Goal: Task Accomplishment & Management: Use online tool/utility

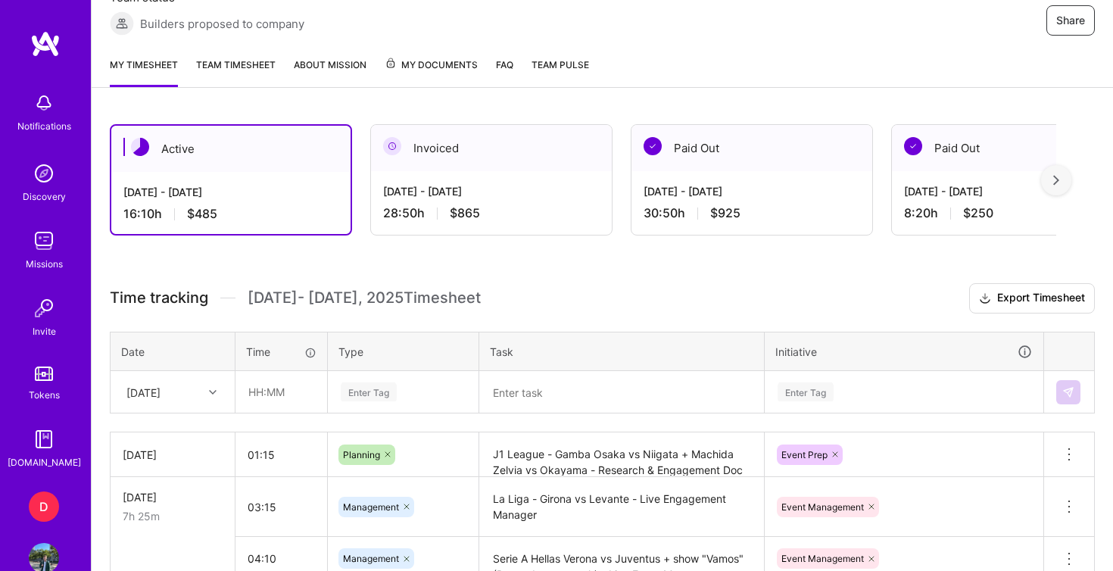
scroll to position [304, 0]
click at [296, 387] on input "text" at bounding box center [281, 391] width 90 height 40
type input "01:00"
click at [365, 385] on div "Enter Tag" at bounding box center [403, 391] width 149 height 39
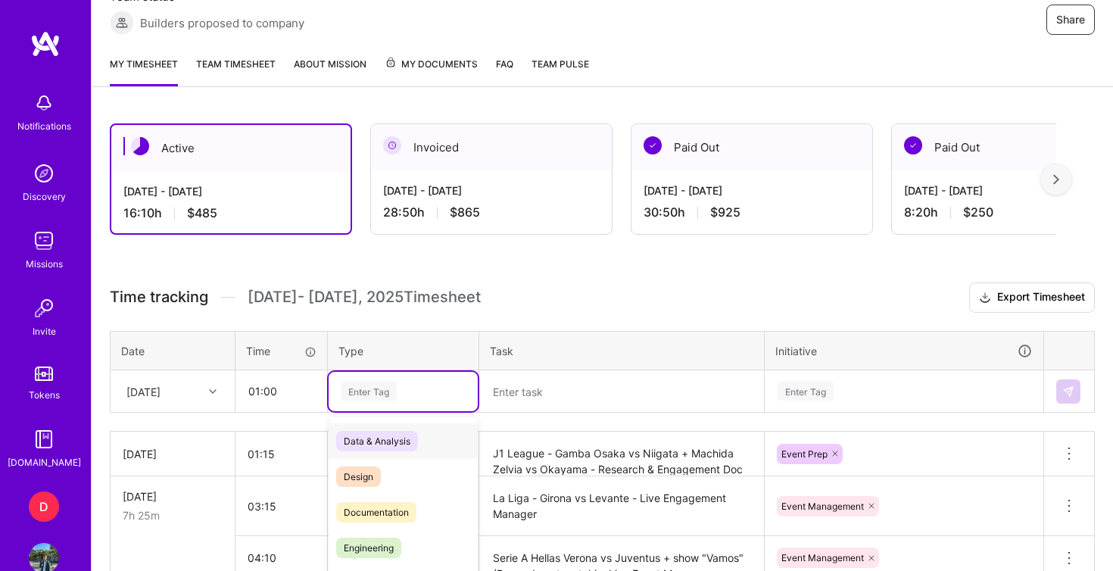
scroll to position [382, 0]
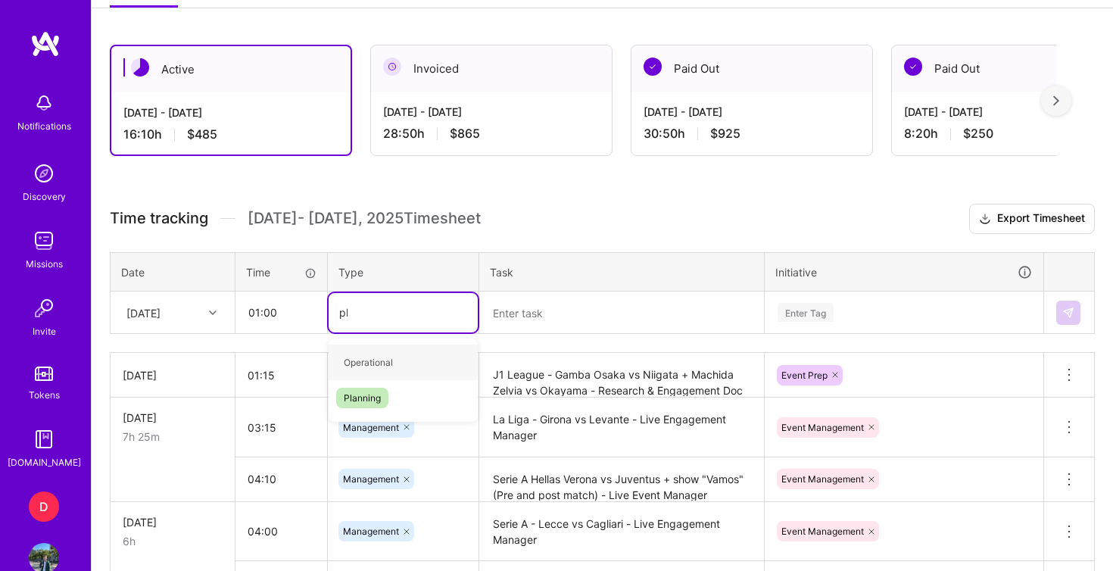
type input "pla"
click at [385, 367] on span "Planning" at bounding box center [362, 362] width 52 height 20
click at [519, 312] on textarea at bounding box center [622, 312] width 282 height 39
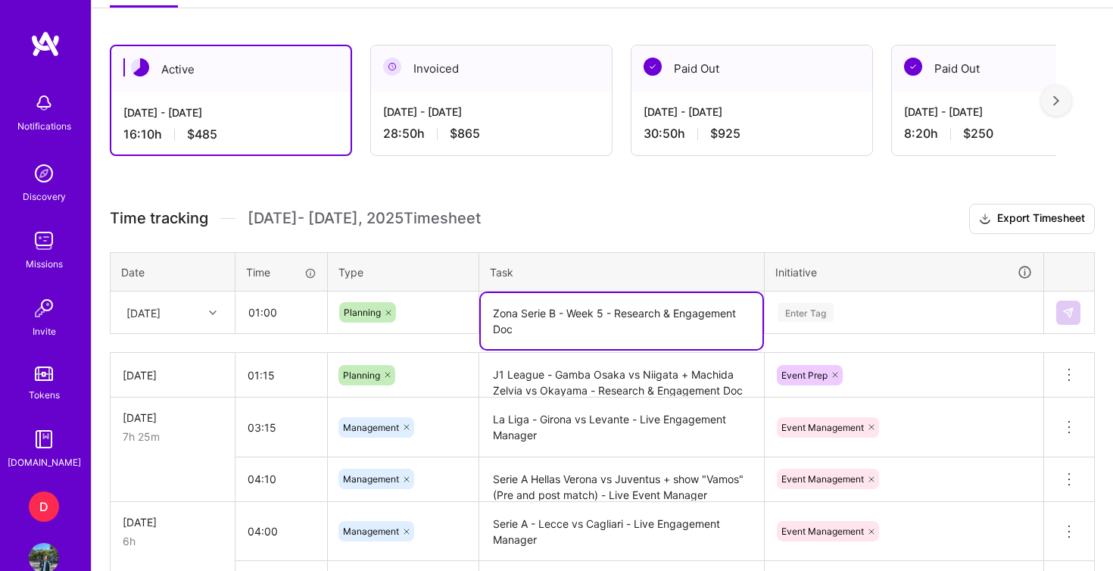
type textarea "Zona Serie B - Week 5 - Research & Engagement Doc"
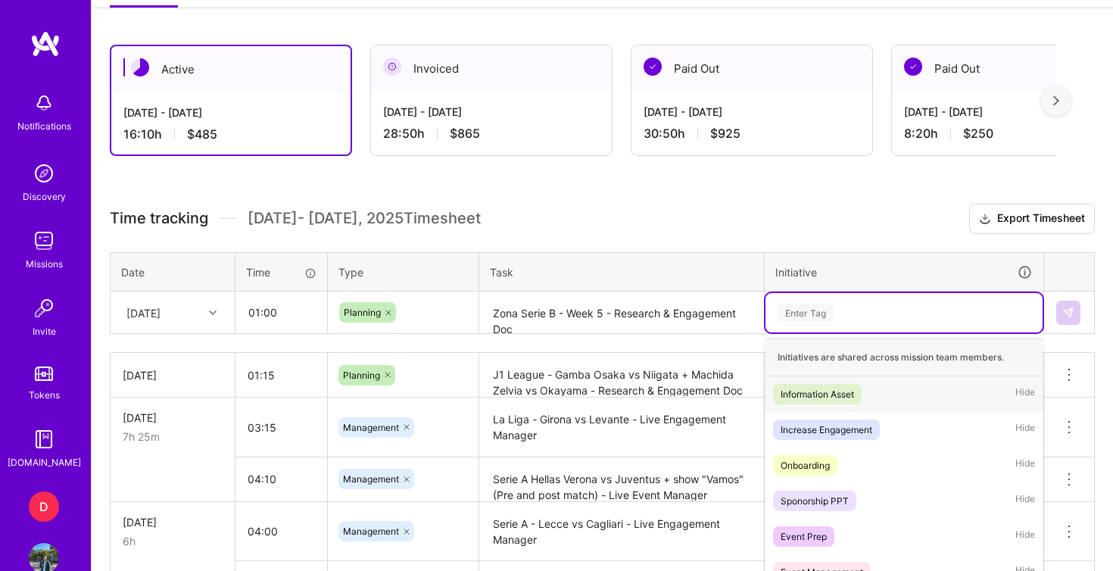
click at [821, 316] on div "option Information Asset focused, 1 of 35. 35 results available. Use Up and Dow…" at bounding box center [904, 312] width 277 height 39
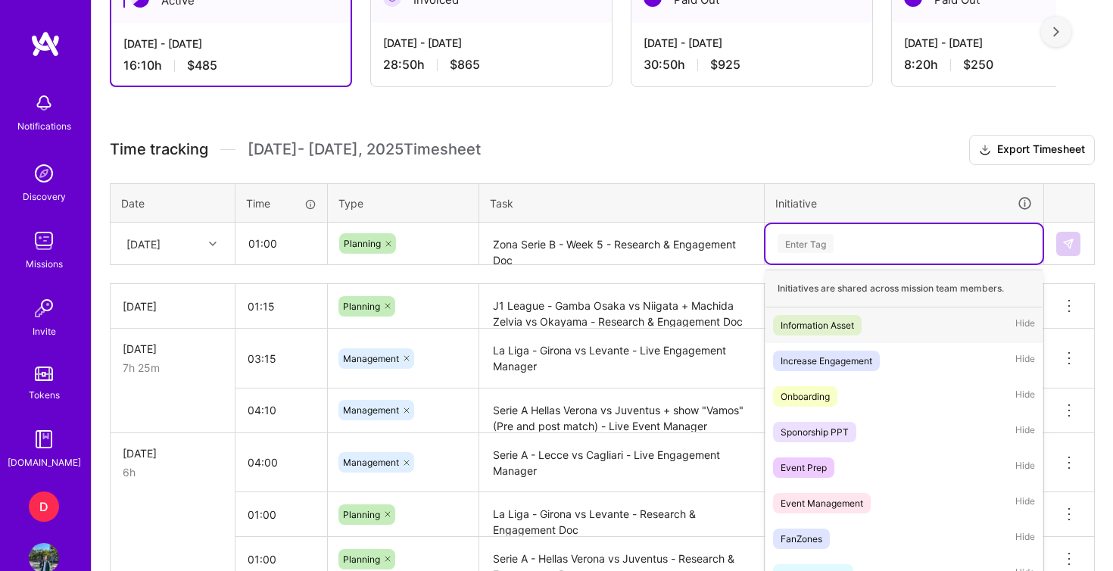
scroll to position [466, 0]
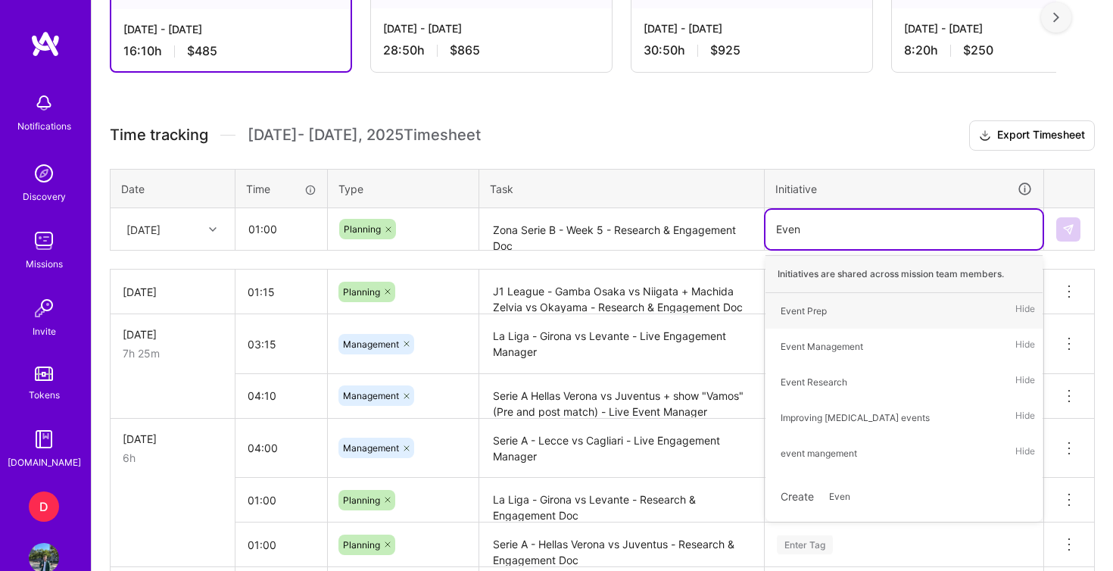
type input "Event"
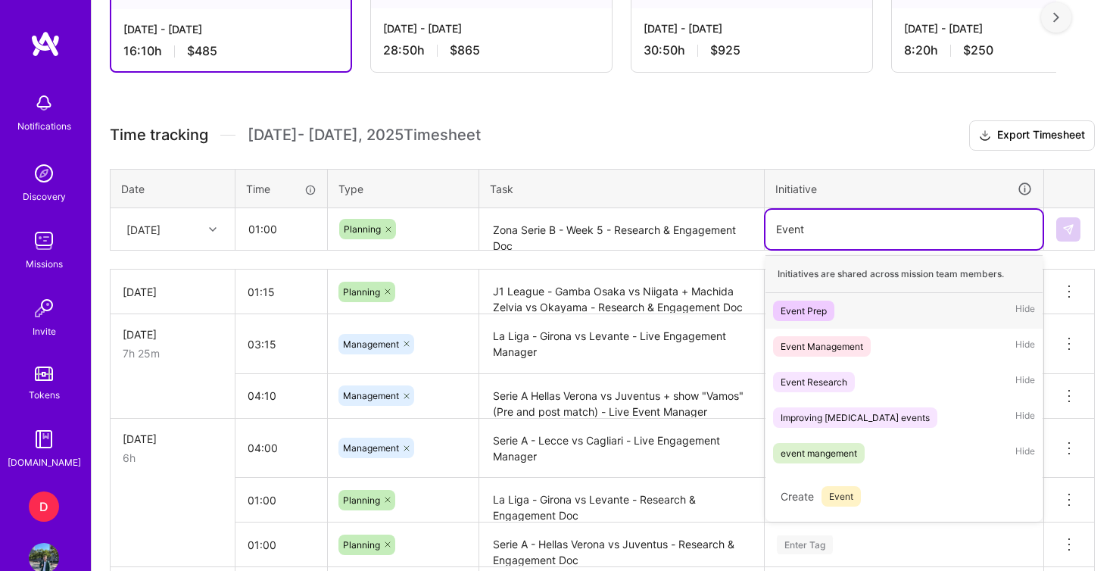
click at [823, 314] on div "Event Prep" at bounding box center [804, 311] width 46 height 16
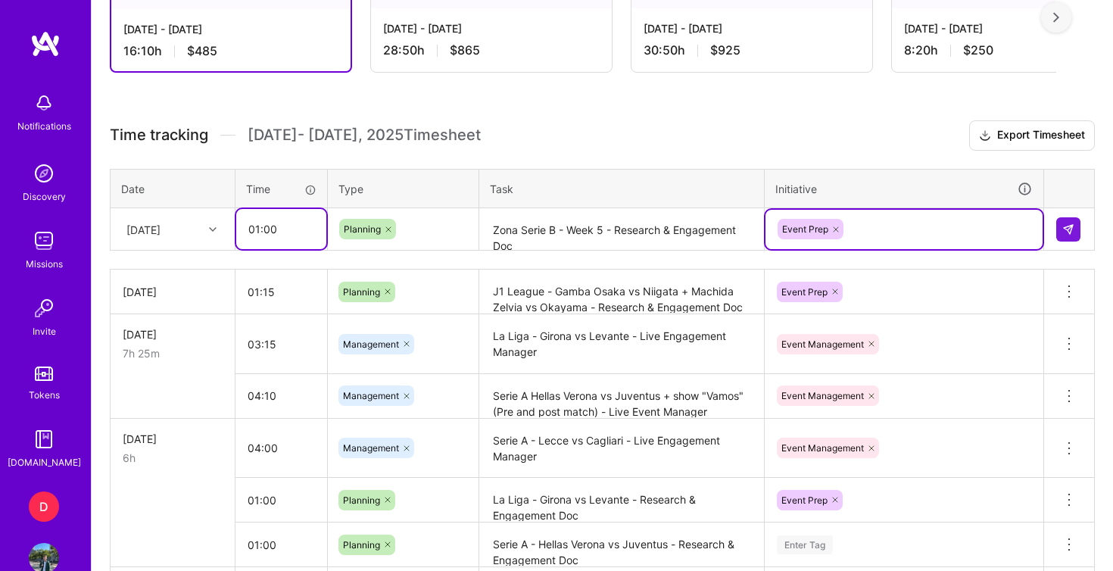
click at [271, 229] on input "01:00" at bounding box center [281, 229] width 90 height 40
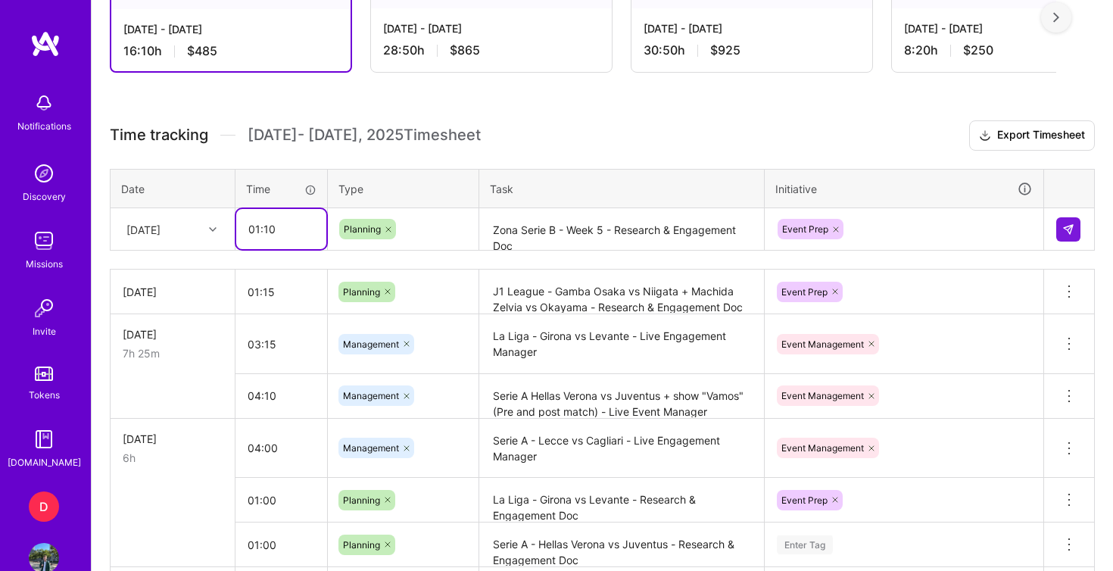
type input "01:10"
click at [869, 115] on div "Active [DATE] - [DATE] 16:10 h $485 Invoiced [DATE] - [DATE] 28:50 h $865 Paid …" at bounding box center [603, 335] width 1022 height 784
click at [1065, 230] on img at bounding box center [1068, 229] width 12 height 12
